Goal: Check status: Check status

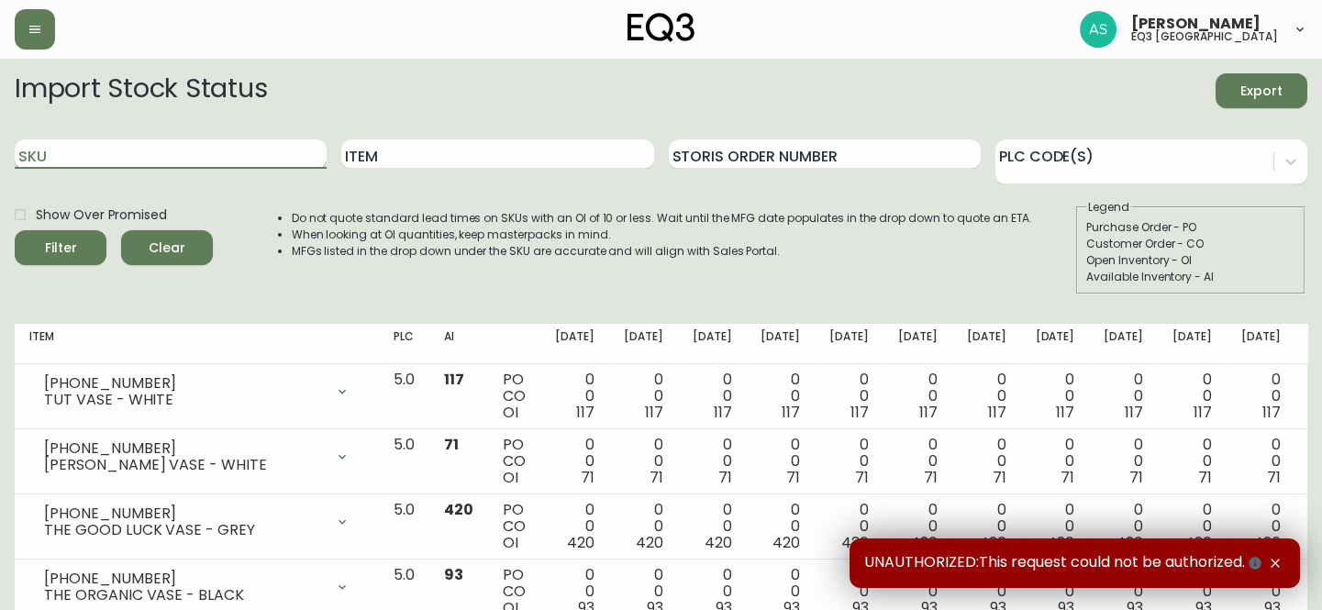
click at [158, 153] on input "SKU" at bounding box center [171, 153] width 312 height 29
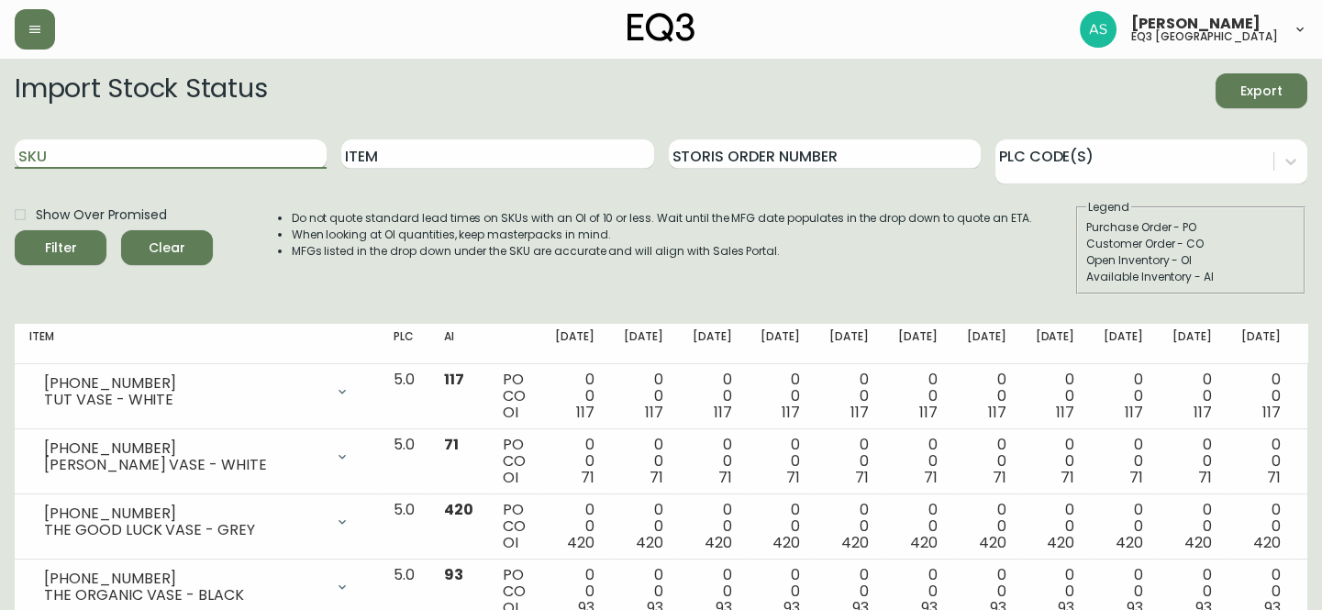
paste input "[PHONE_NUMBER]"
type input "[PHONE_NUMBER]"
click at [15, 230] on button "Filter" at bounding box center [61, 247] width 92 height 35
